Goal: Book appointment/travel/reservation

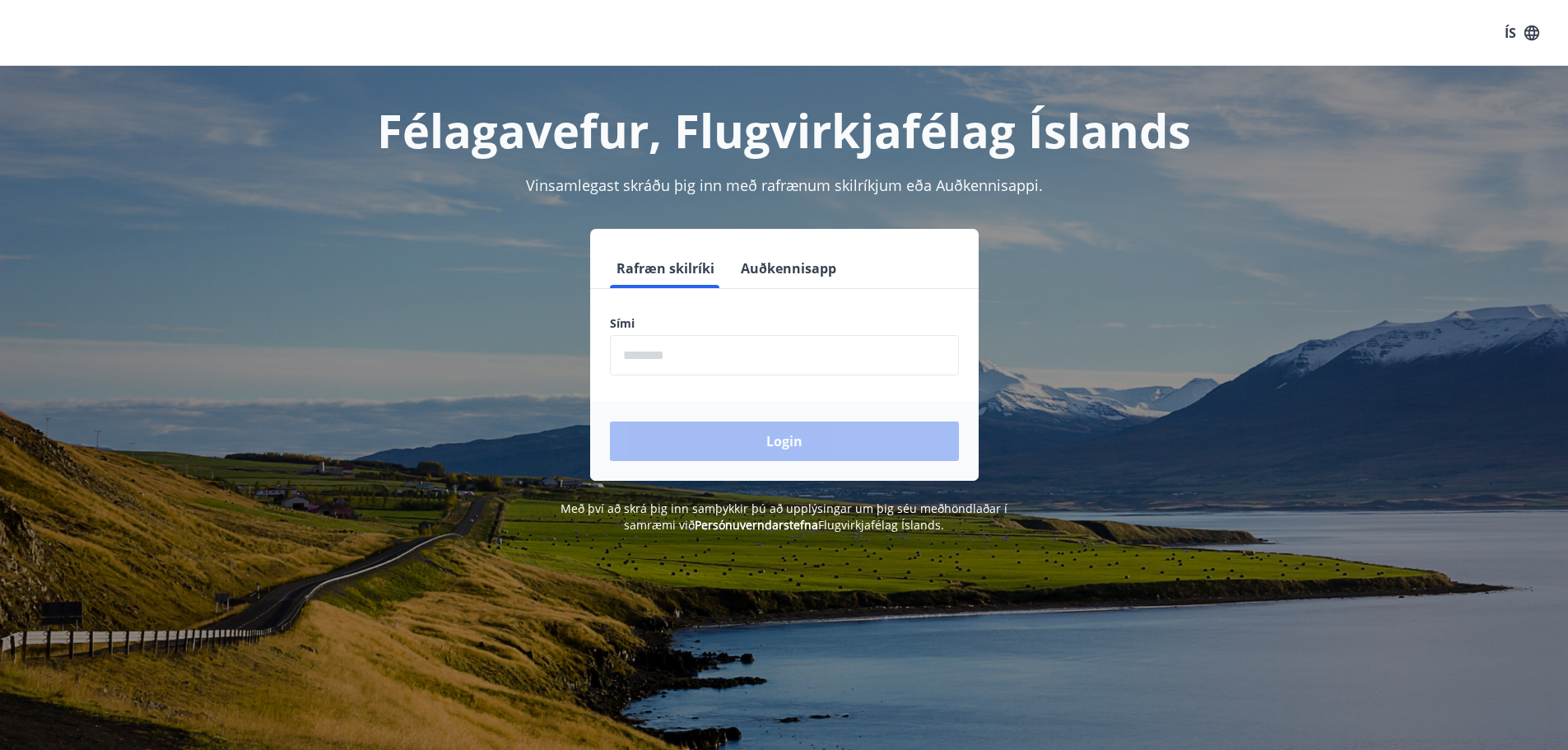
click at [716, 356] on input "phone" at bounding box center [784, 355] width 349 height 41
type input "********"
click at [752, 431] on button "Login" at bounding box center [784, 441] width 349 height 40
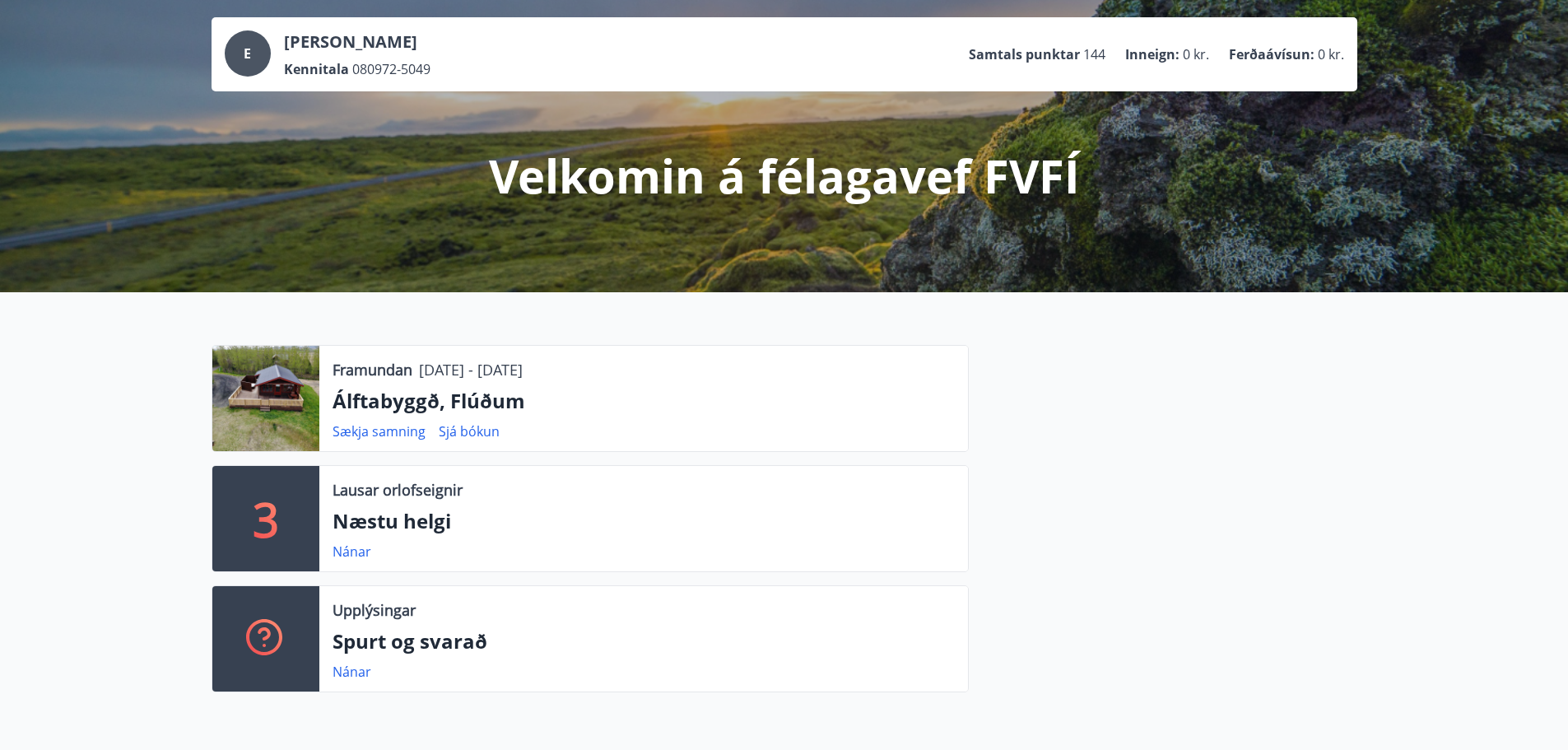
scroll to position [165, 0]
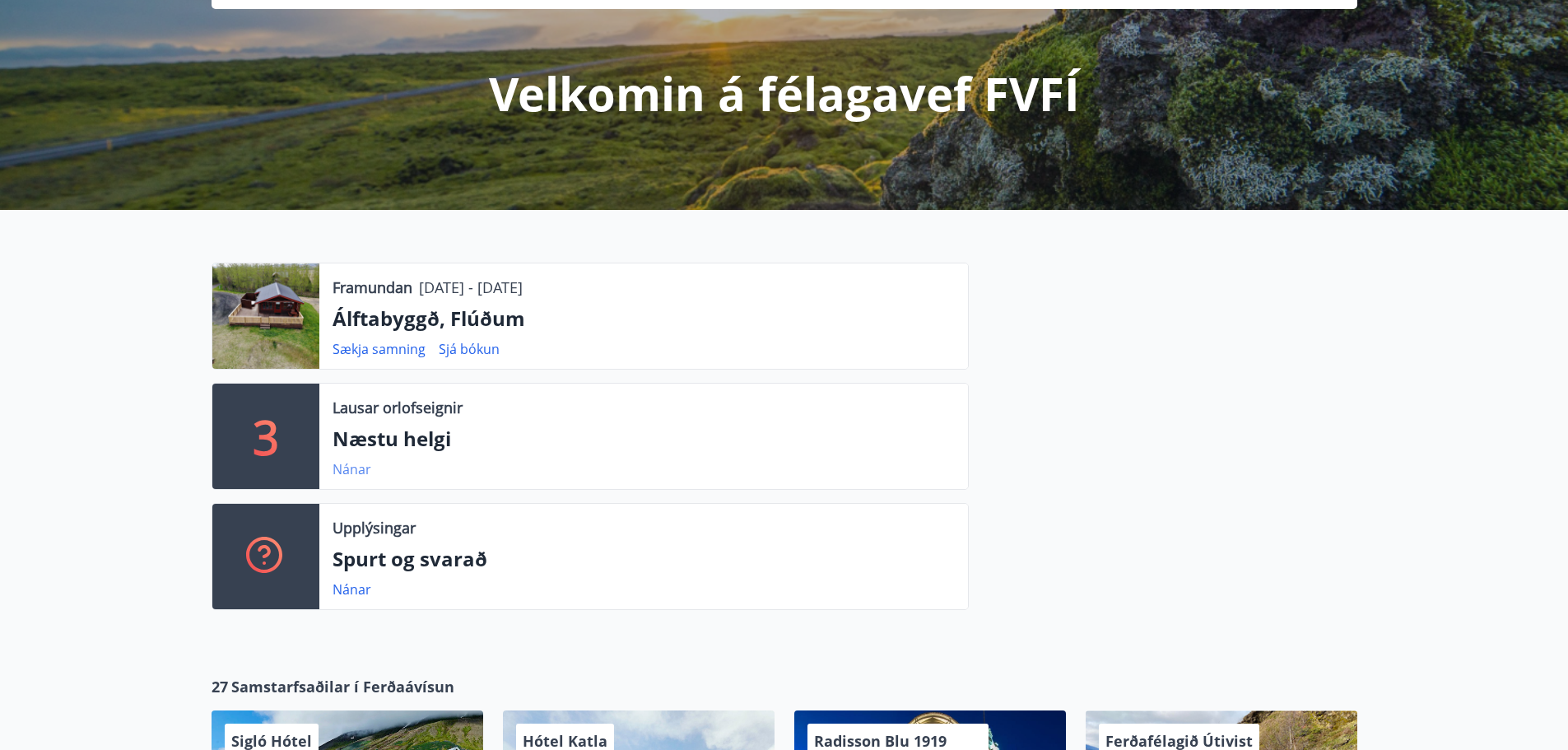
click at [342, 468] on link "Nánar" at bounding box center [352, 469] width 39 height 18
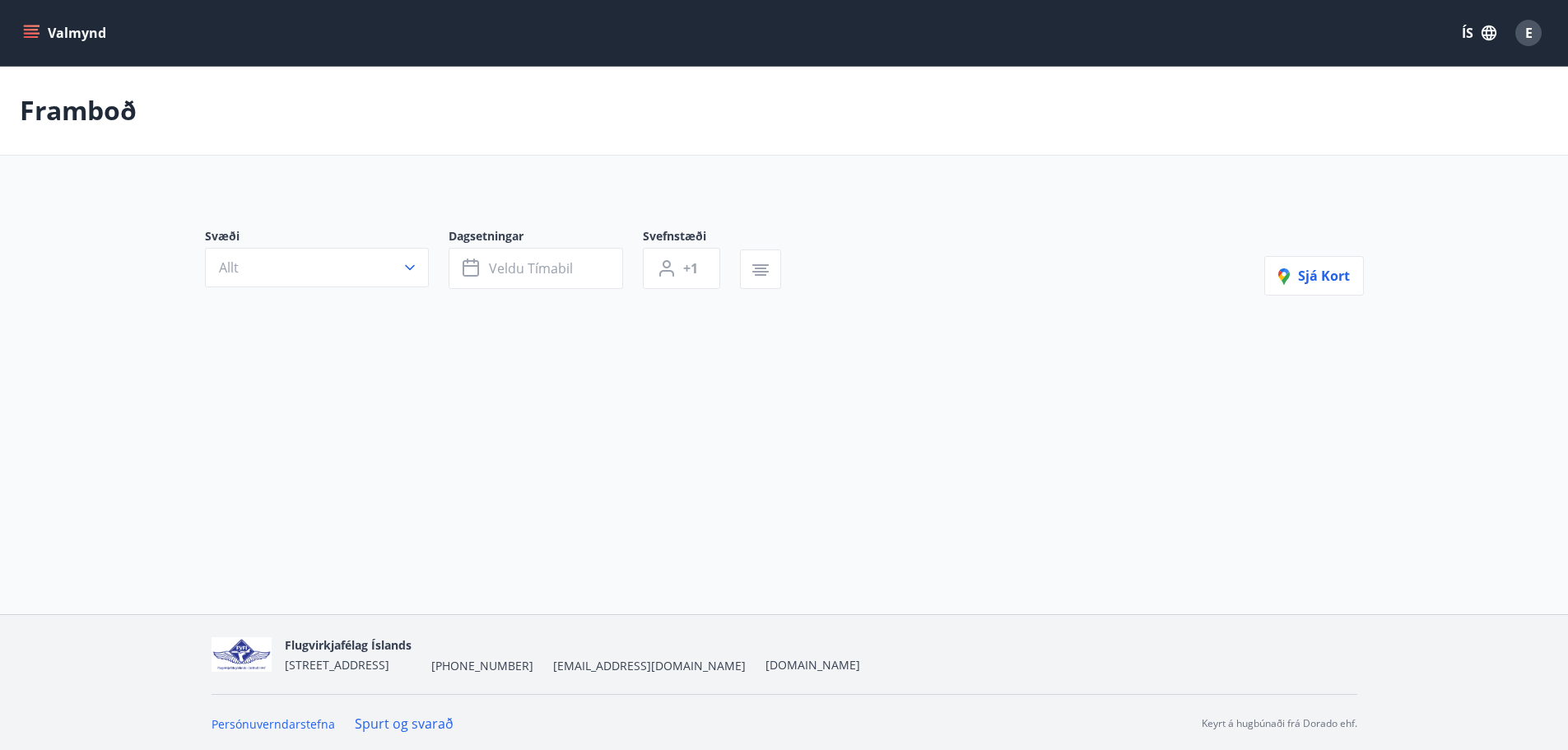
type input "*"
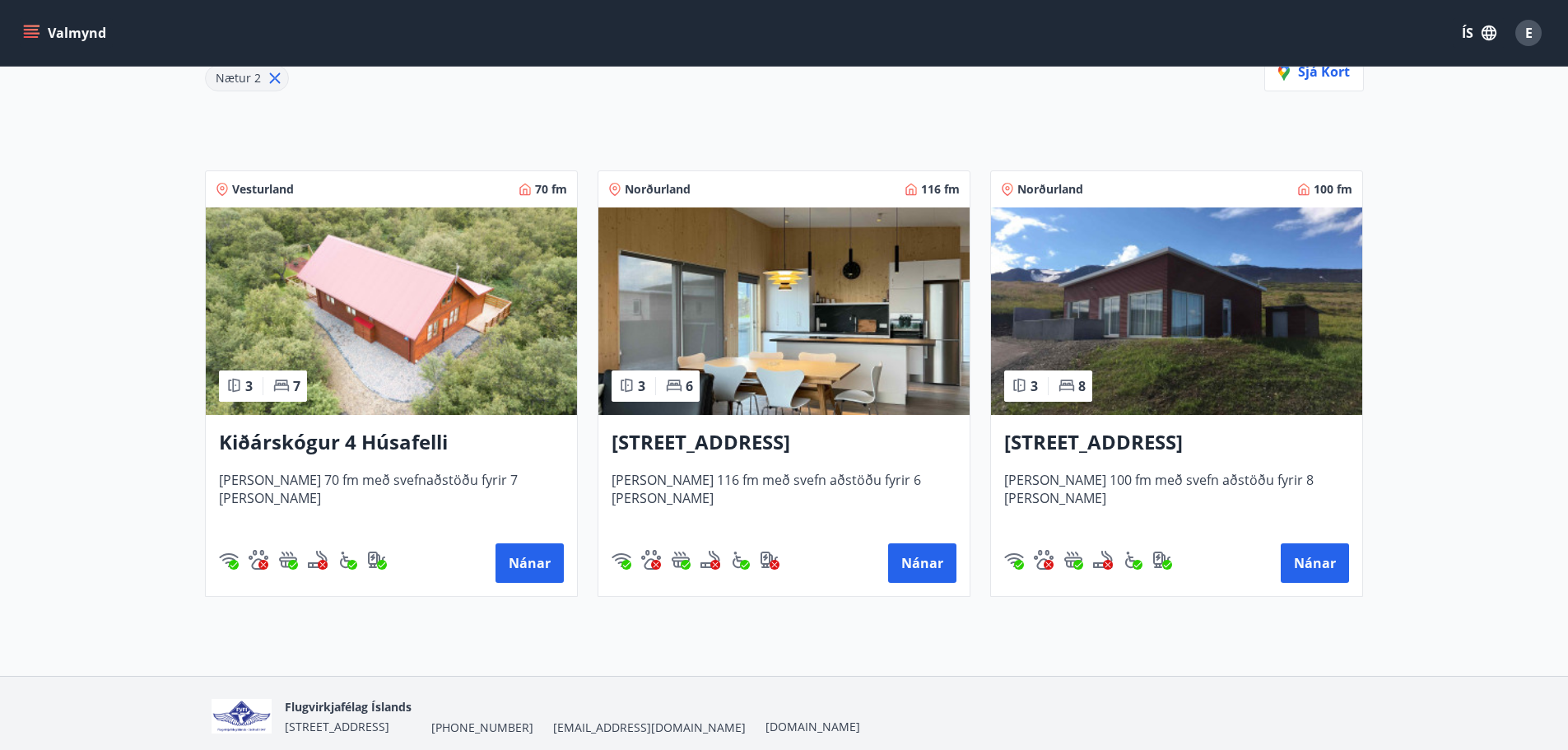
scroll to position [311, 0]
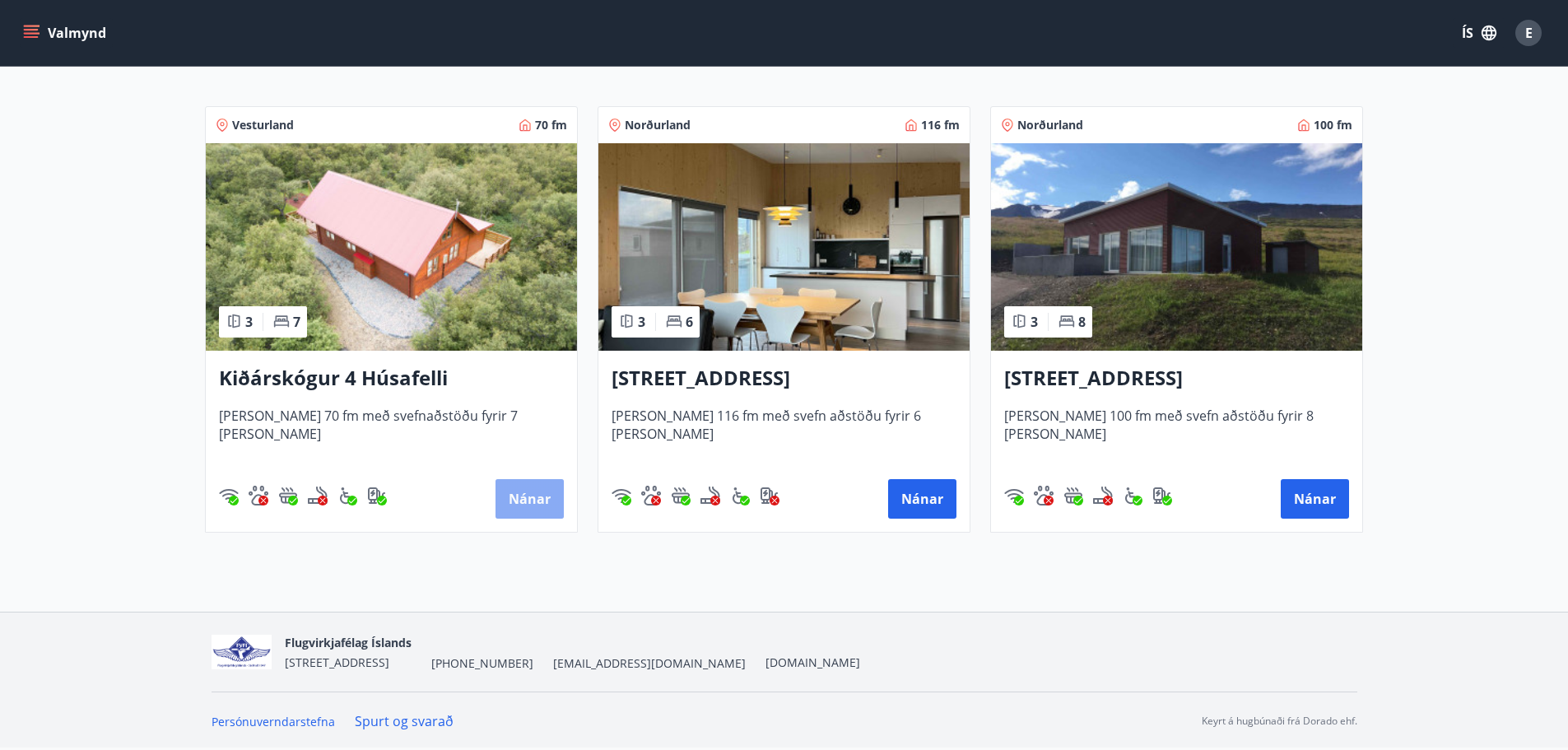
click at [518, 485] on button "Nánar" at bounding box center [530, 499] width 68 height 40
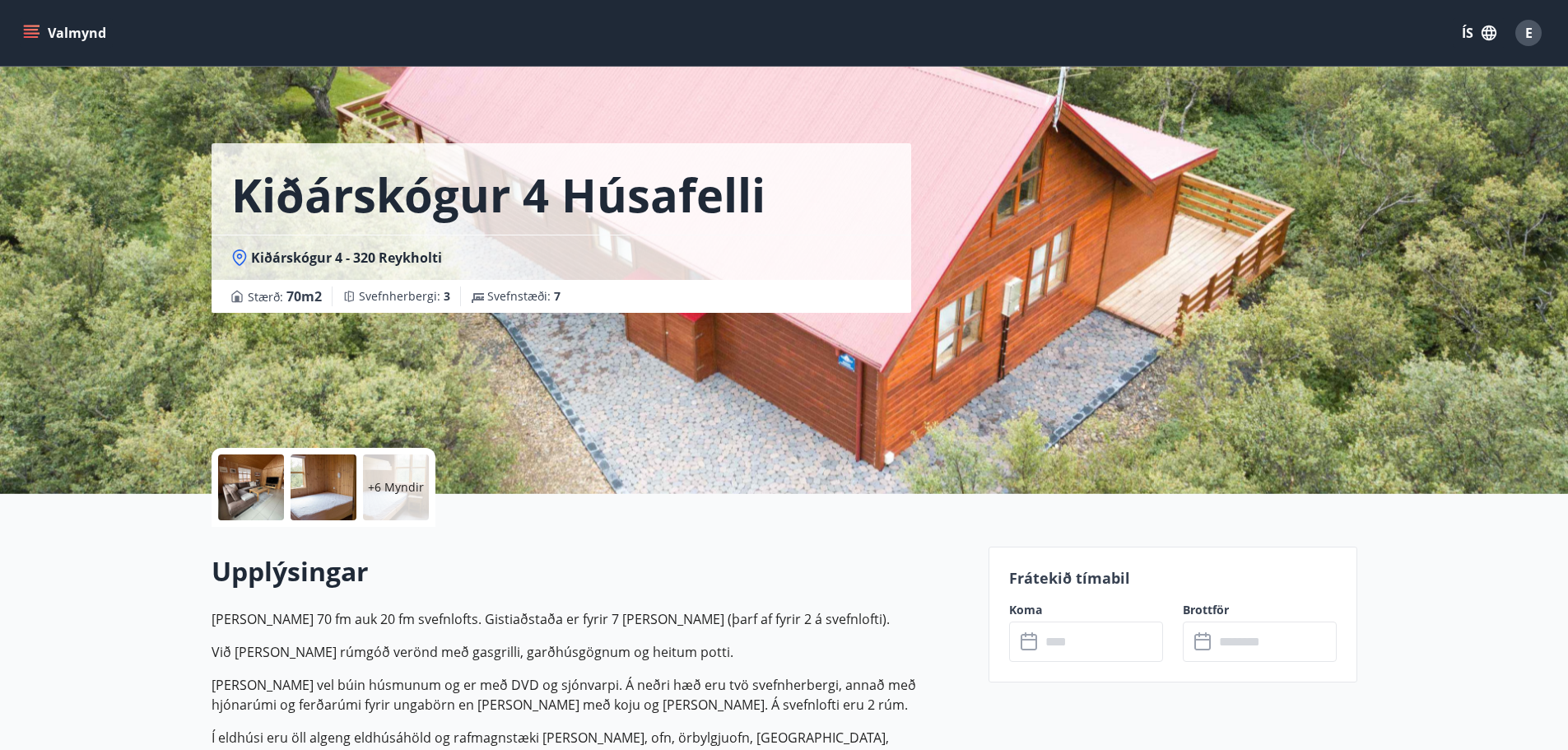
click at [29, 27] on icon "menu" at bounding box center [31, 32] width 16 height 16
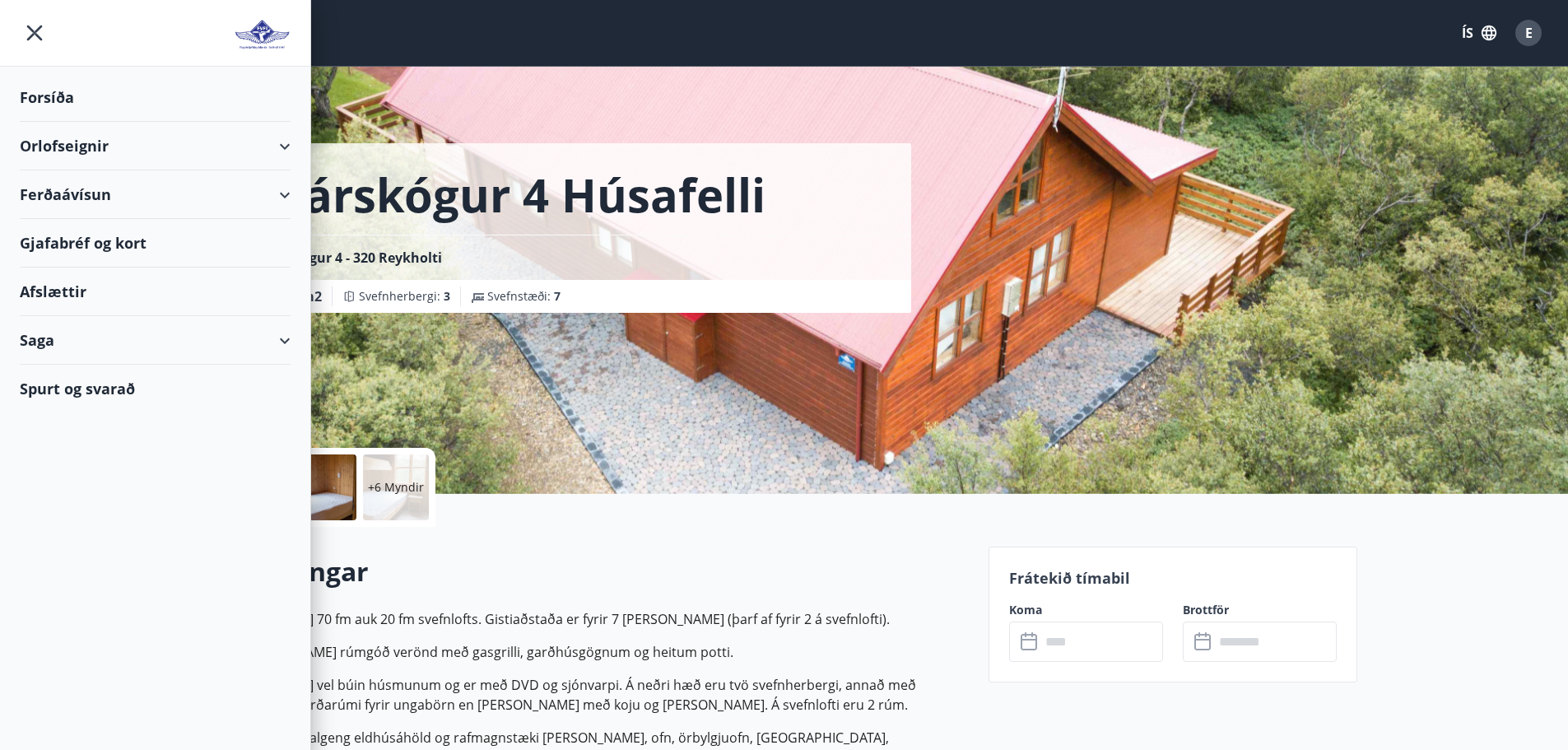
click at [82, 141] on div "Orlofseignir" at bounding box center [155, 147] width 270 height 49
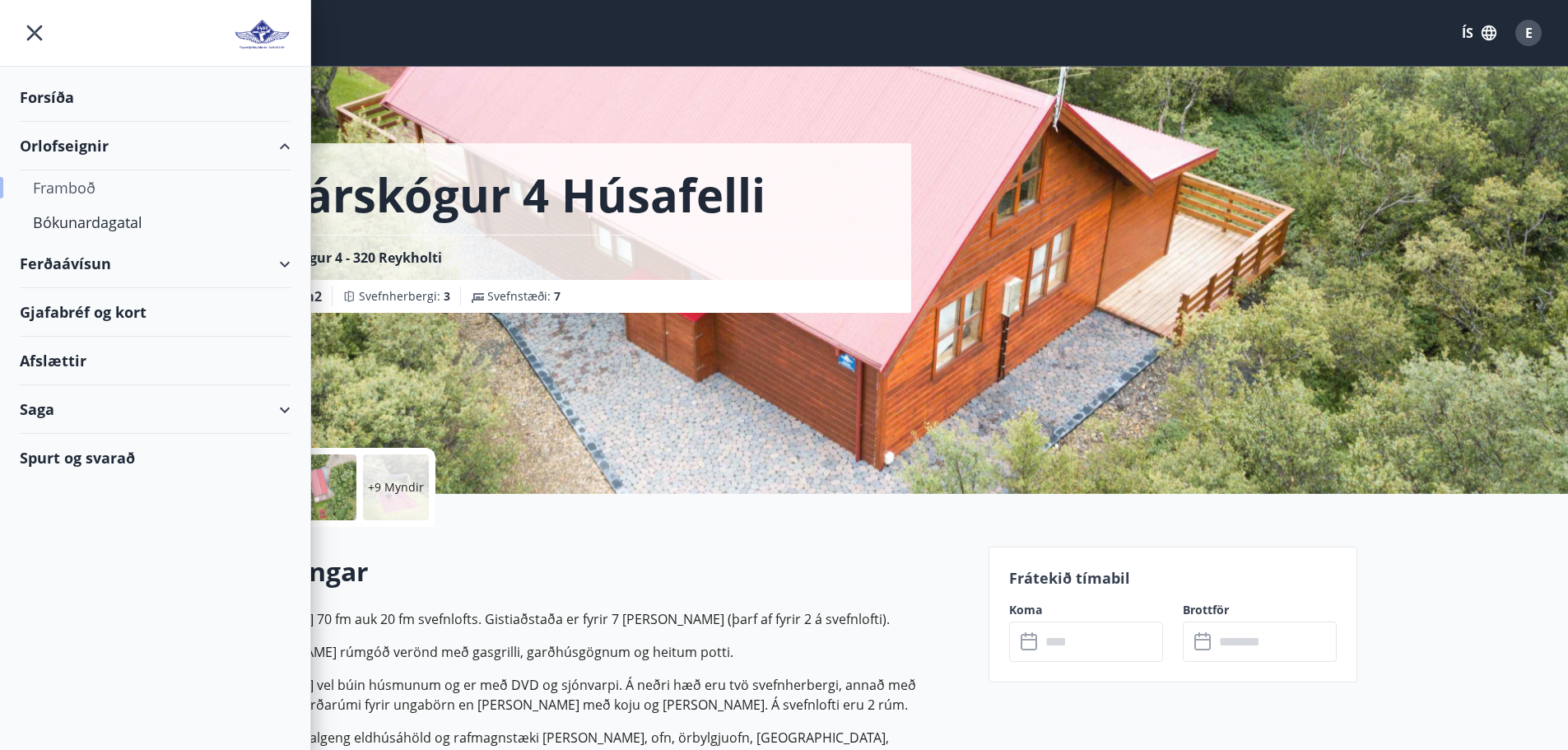
click at [86, 190] on div "Framboð" at bounding box center [155, 188] width 244 height 35
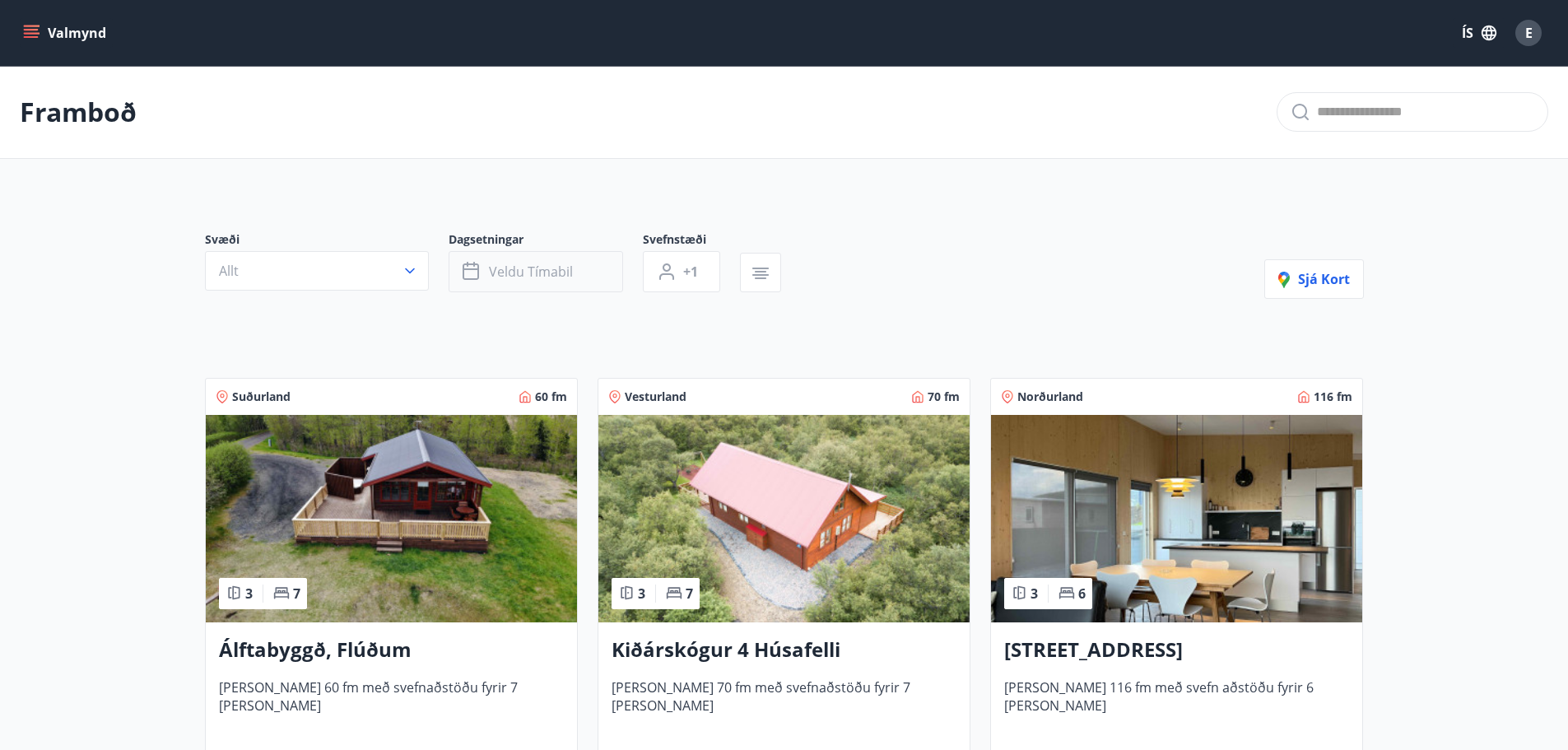
click at [518, 271] on span "Veldu tímabil" at bounding box center [530, 271] width 84 height 18
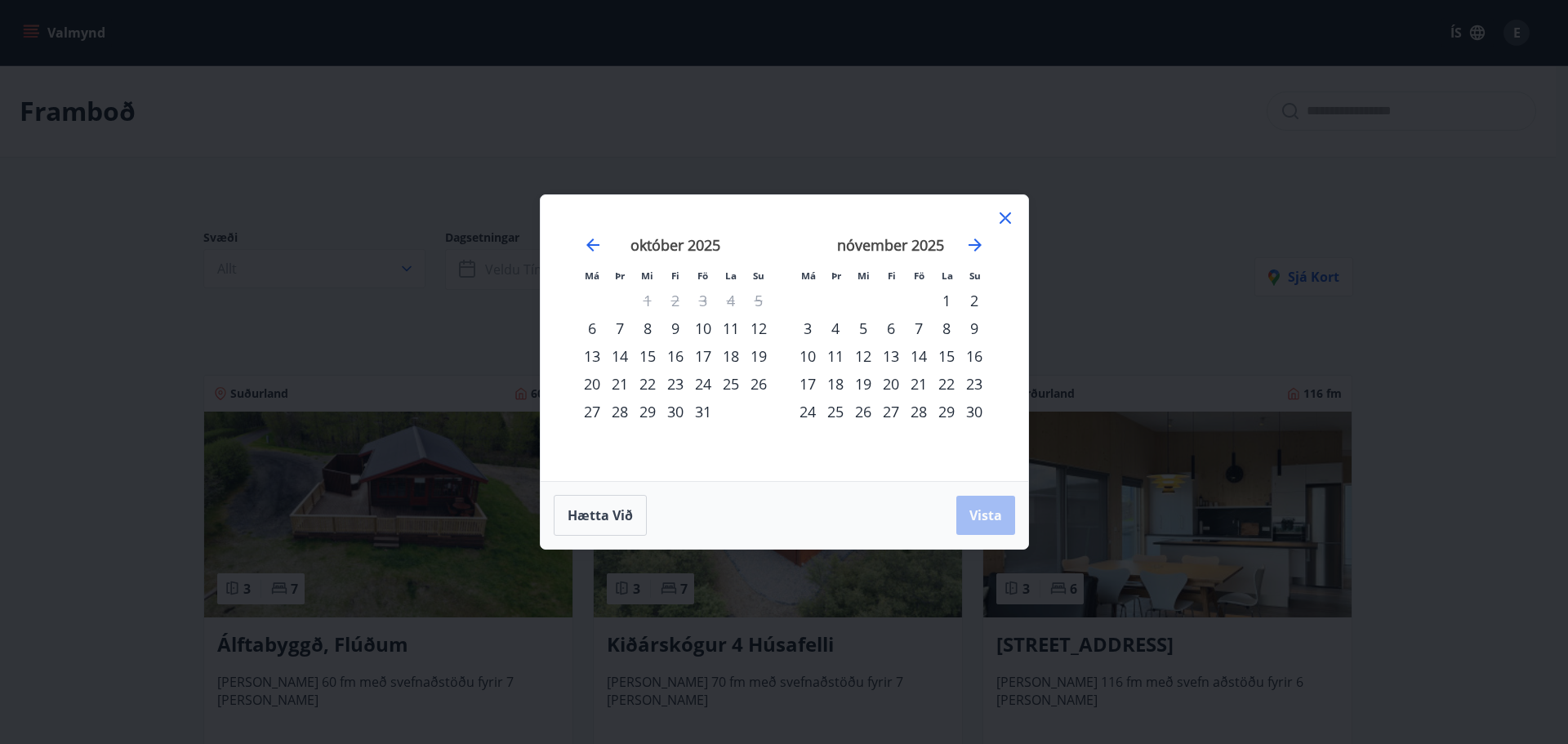
click at [1009, 222] on icon at bounding box center [1005, 218] width 11 height 11
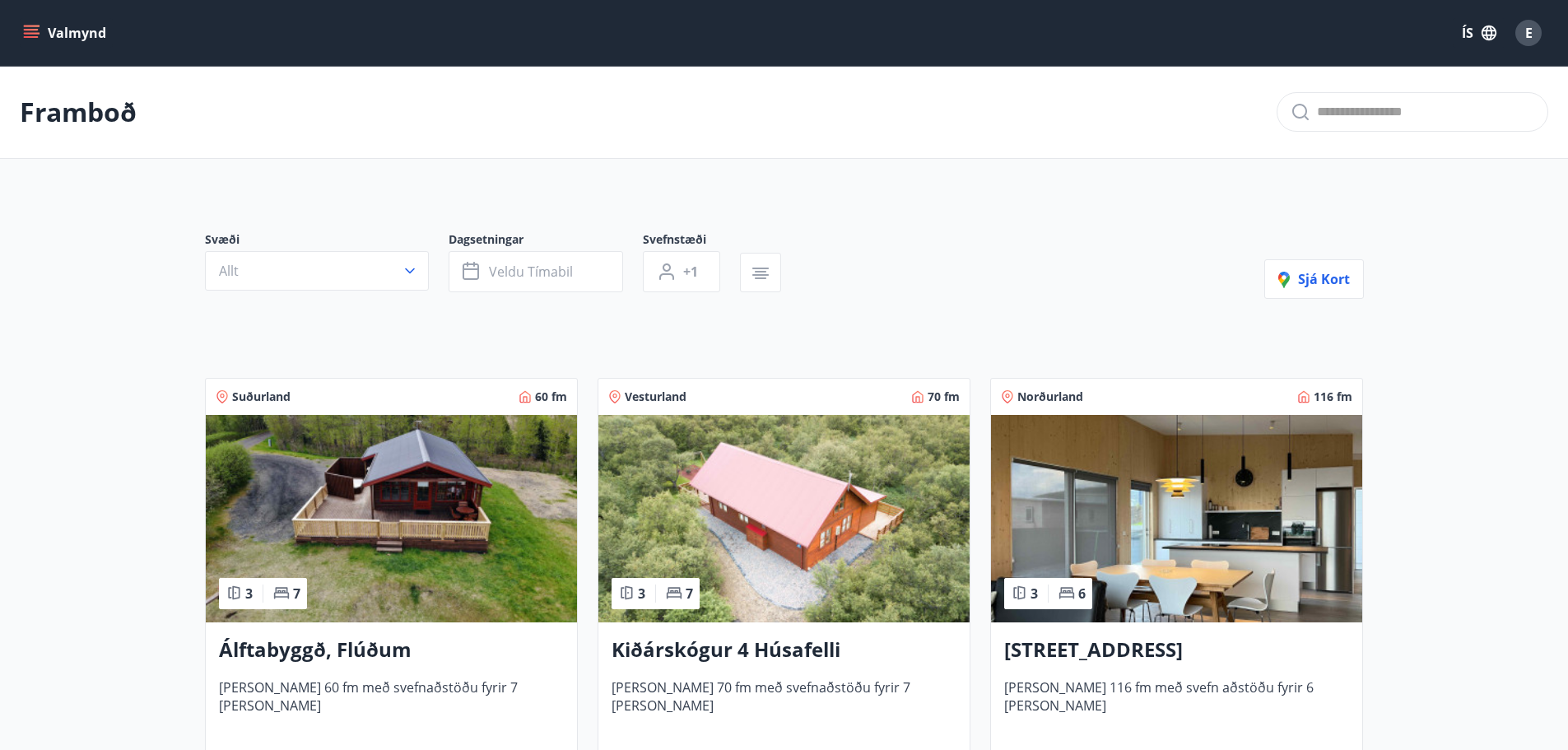
click at [27, 27] on icon "menu" at bounding box center [31, 32] width 16 height 16
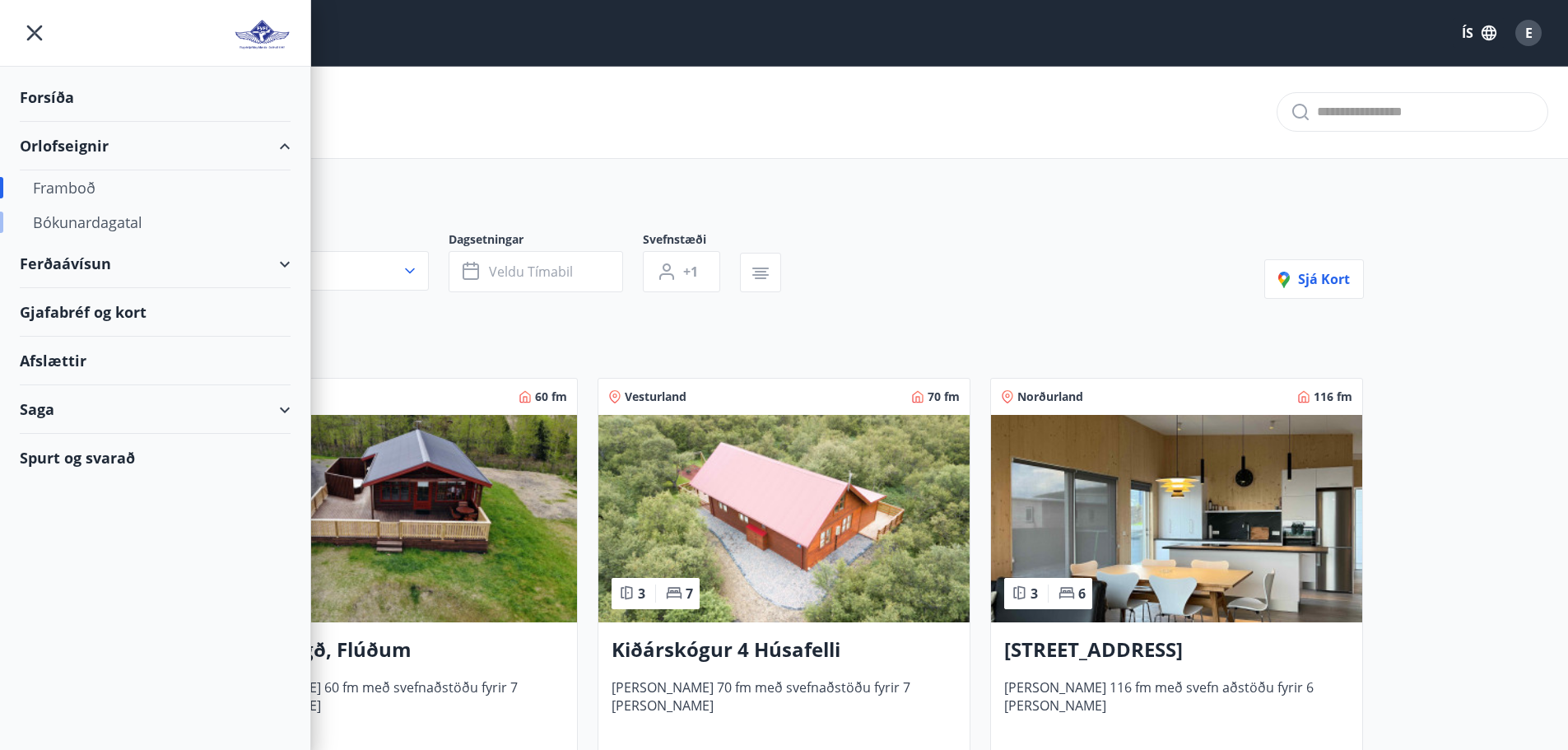
click at [97, 224] on div "Bókunardagatal" at bounding box center [155, 223] width 244 height 35
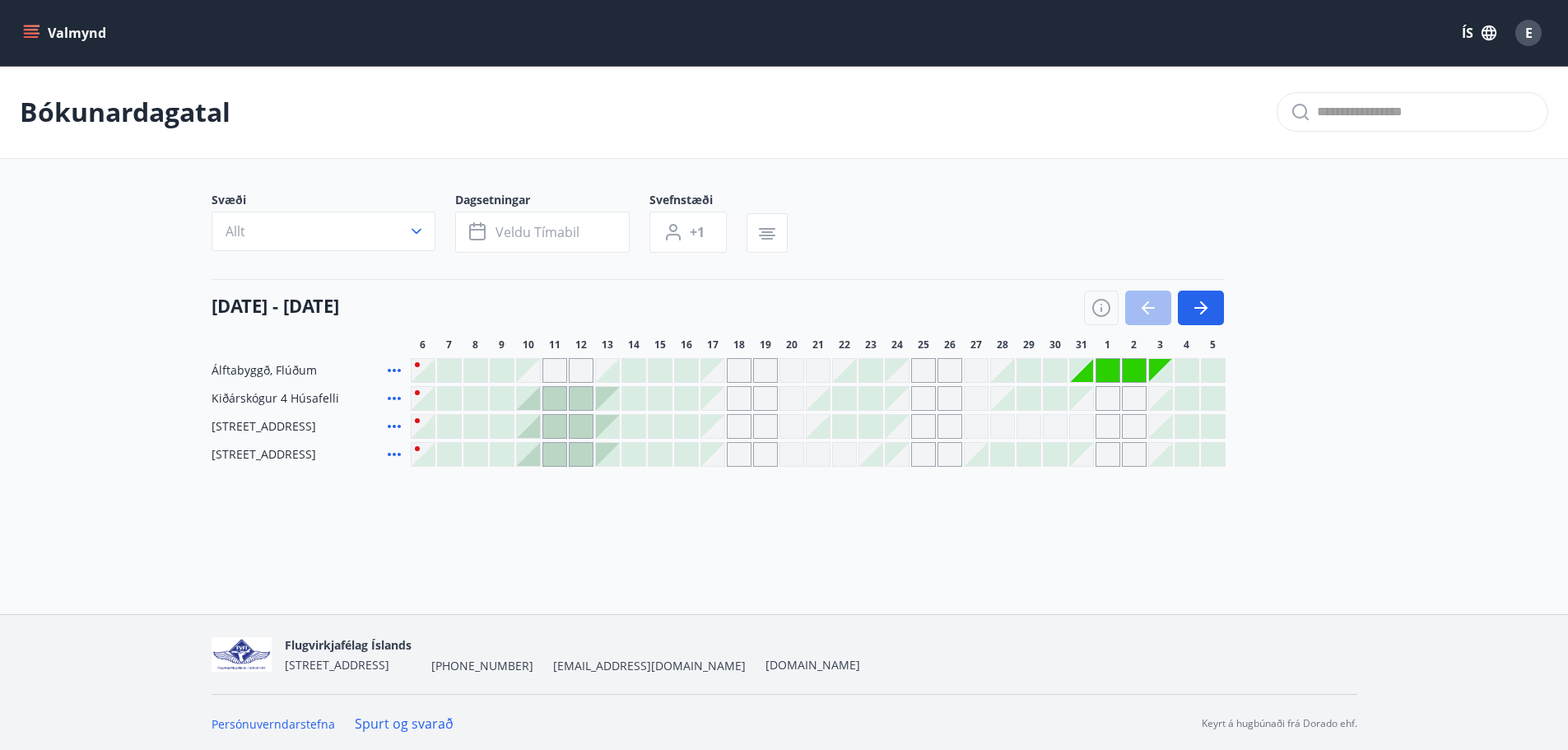
click at [896, 402] on div "Gráir dagar eru ekki bókanlegir" at bounding box center [897, 398] width 23 height 23
click at [932, 405] on div "Gráir dagar eru ekki bókanlegir" at bounding box center [923, 398] width 24 height 24
click at [1214, 307] on button "button" at bounding box center [1200, 308] width 46 height 35
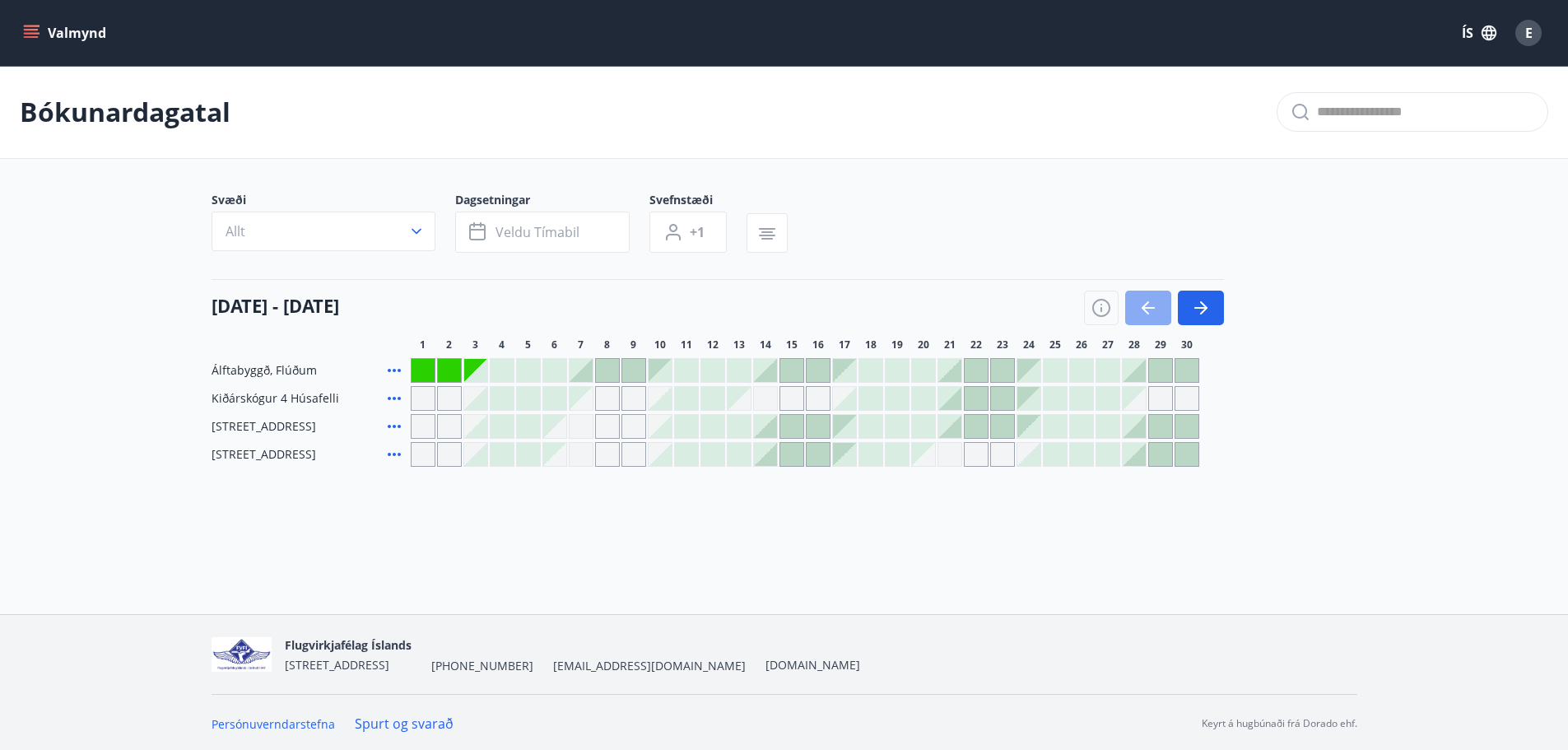
click at [1133, 303] on button "button" at bounding box center [1148, 308] width 46 height 35
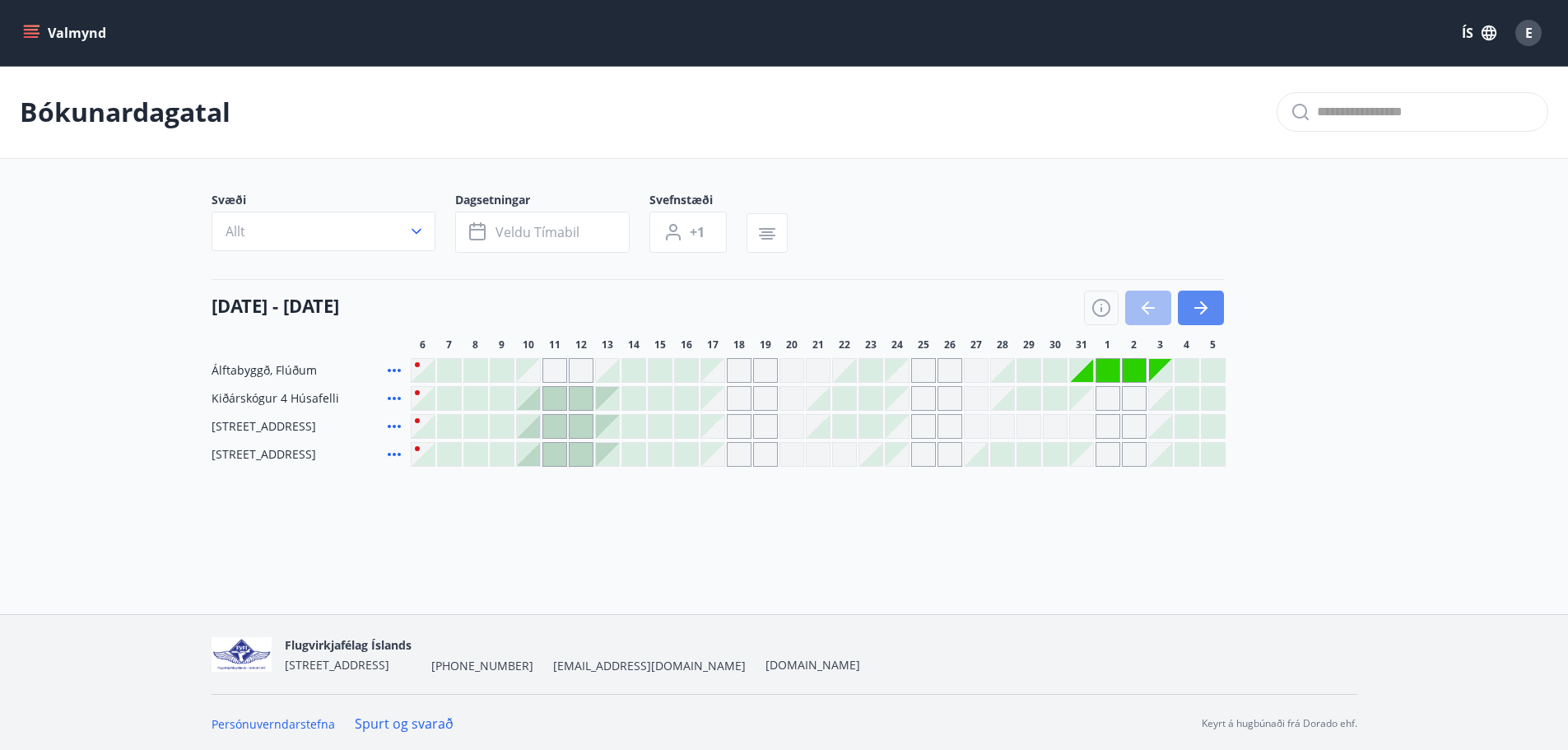
click at [1210, 308] on icon "button" at bounding box center [1200, 308] width 20 height 20
